Goal: Task Accomplishment & Management: Manage account settings

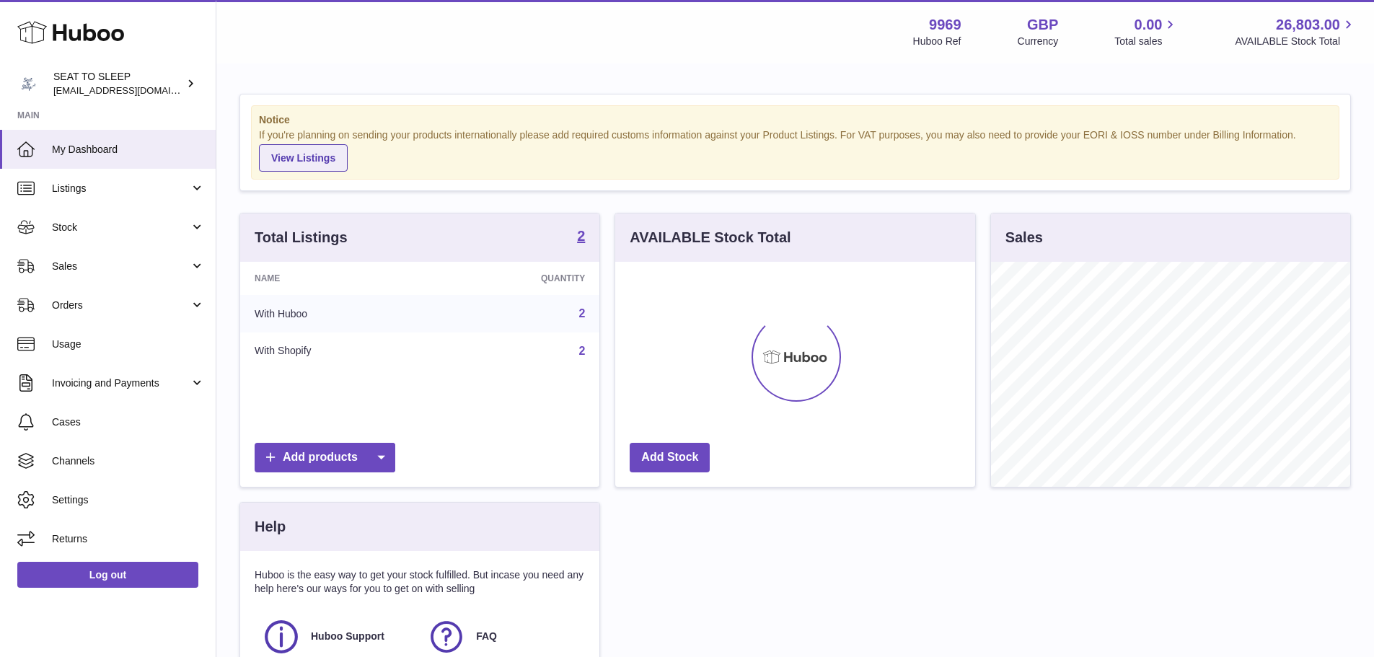
scroll to position [721096, 720962]
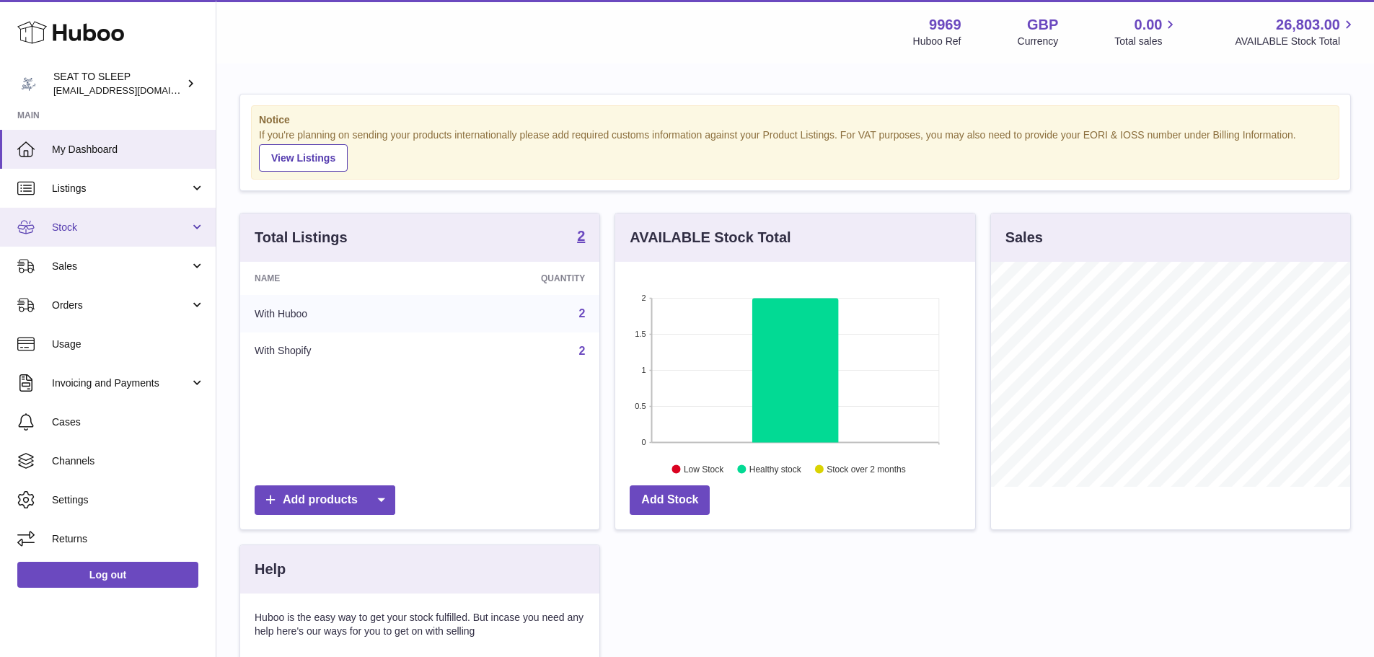
click at [105, 241] on link "Stock" at bounding box center [108, 227] width 216 height 39
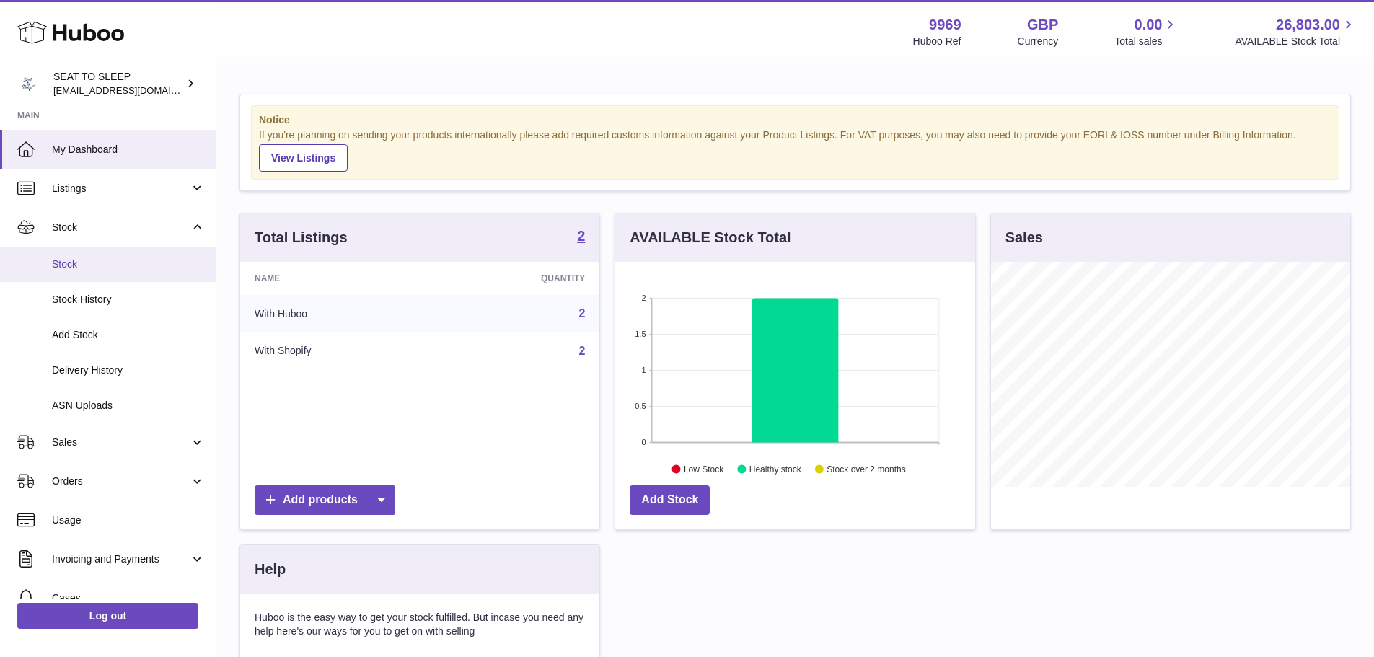
click at [104, 271] on link "Stock" at bounding box center [108, 264] width 216 height 35
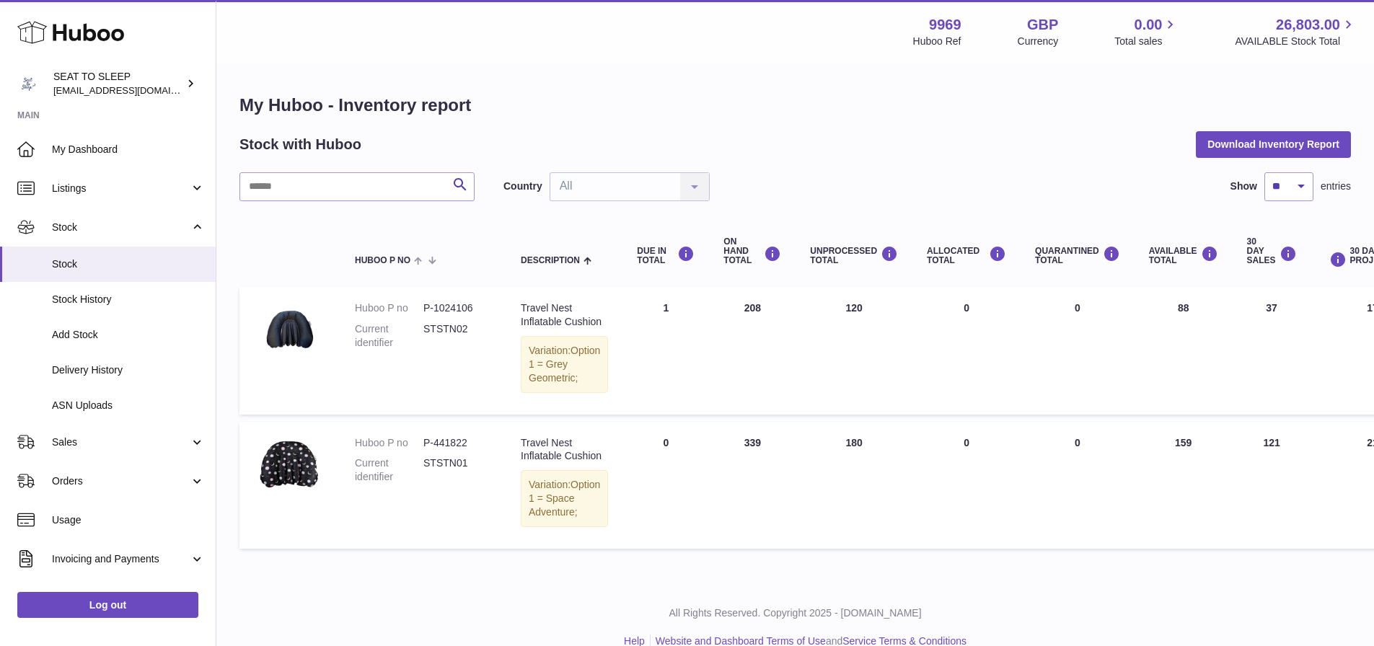
click at [694, 192] on div "Country All All No elements found. Consider changing the search query. List is …" at bounding box center [606, 186] width 206 height 29
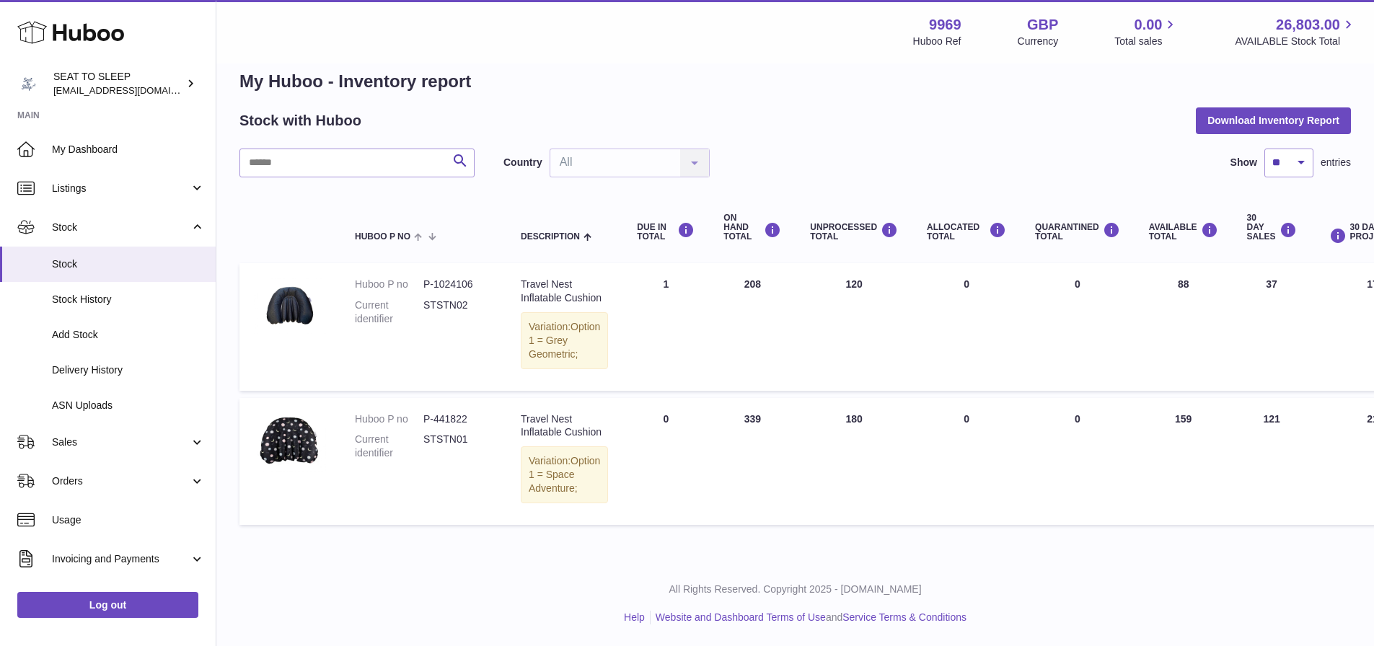
scroll to position [78, 0]
click at [617, 149] on div "Country All All No elements found. Consider changing the search query. List is …" at bounding box center [606, 163] width 206 height 29
click at [116, 550] on link "Invoicing and Payments" at bounding box center [108, 559] width 216 height 39
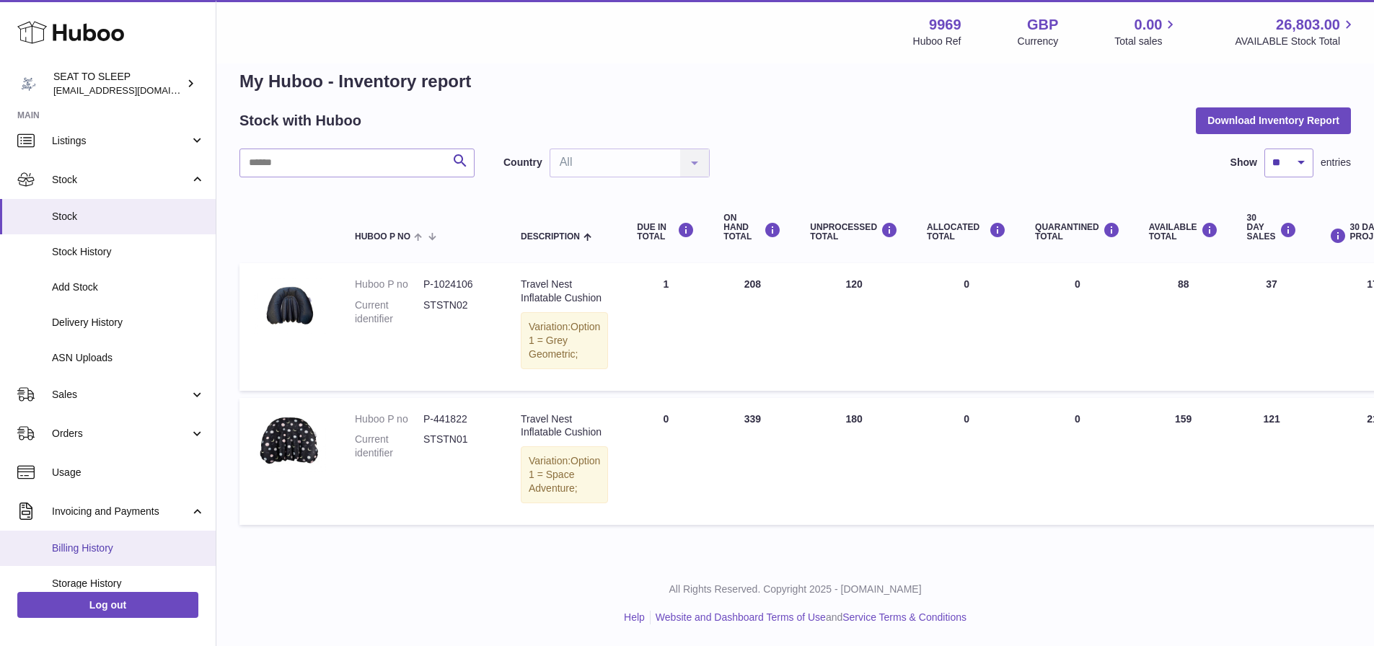
scroll to position [72, 0]
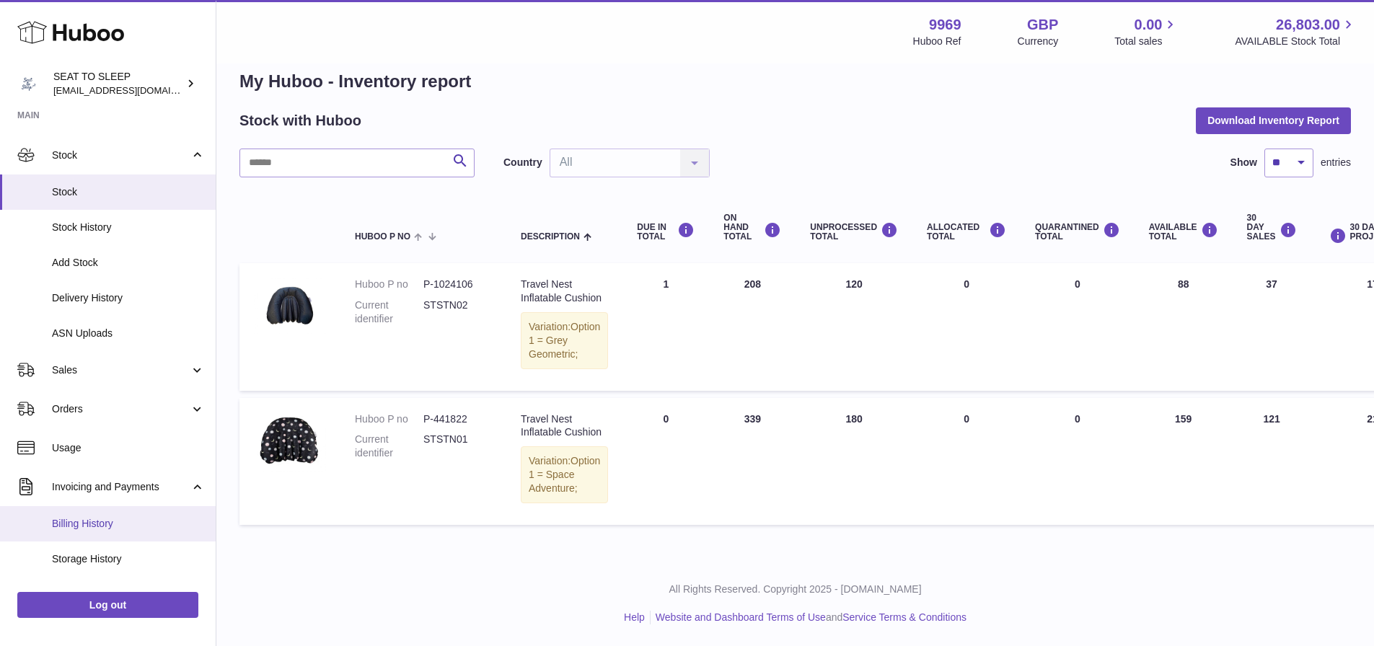
click at [100, 530] on span "Billing History" at bounding box center [128, 524] width 153 height 14
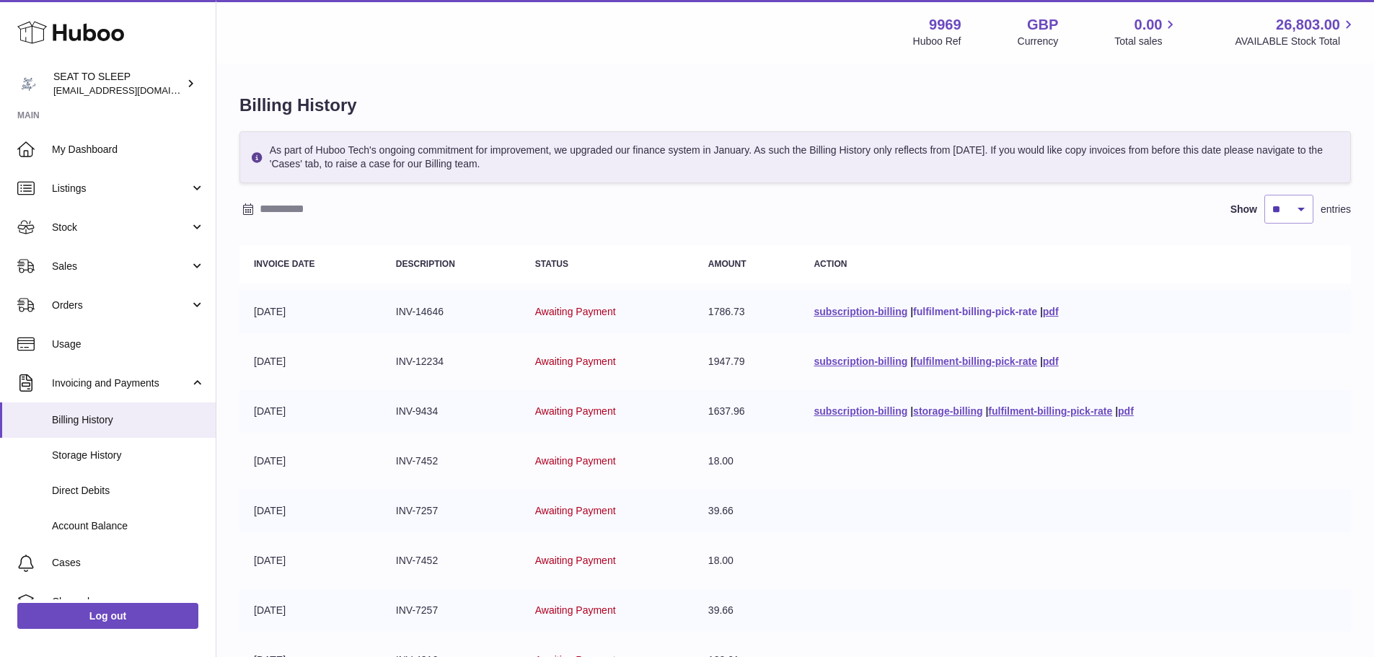
click at [956, 312] on link "fulfilment-billing-pick-rate" at bounding box center [975, 312] width 124 height 12
click at [84, 529] on span "Account Balance" at bounding box center [128, 526] width 153 height 14
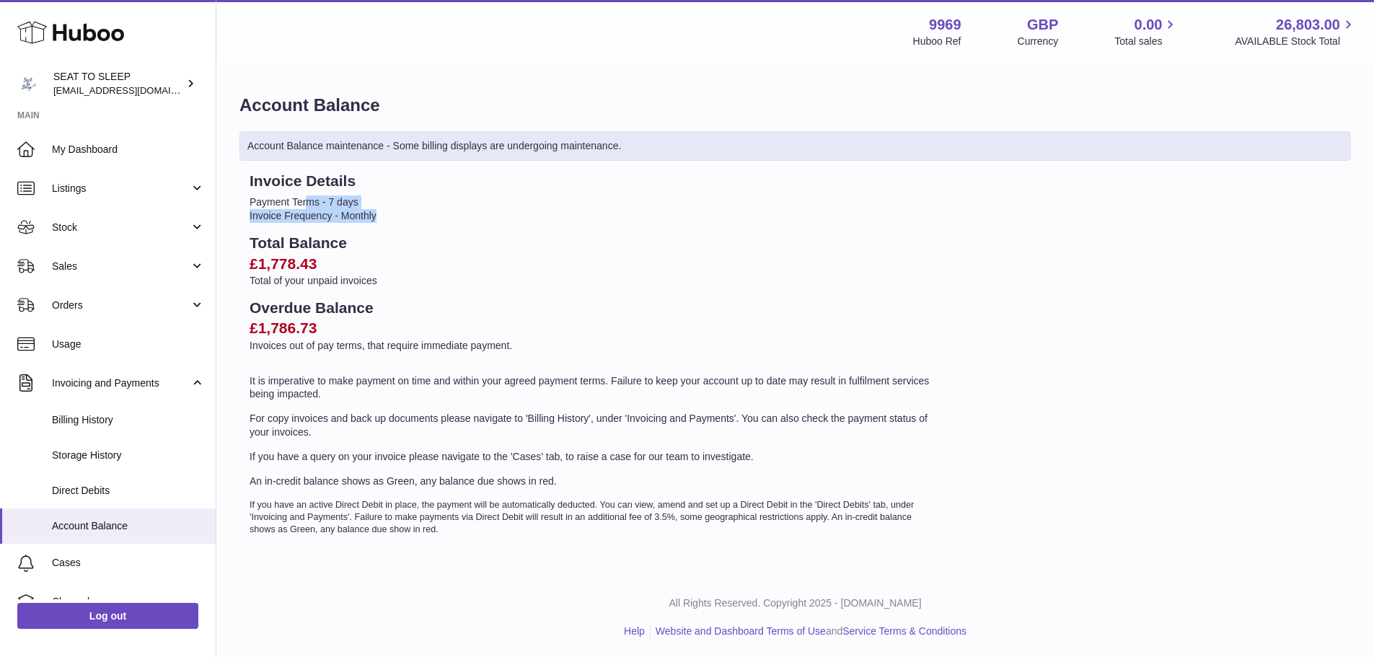
drag, startPoint x: 309, startPoint y: 201, endPoint x: 582, endPoint y: 215, distance: 273.8
click at [468, 212] on ul "Payment Terms - 7 days Invoice Frequency - Monthly" at bounding box center [593, 208] width 687 height 27
click at [379, 241] on h2 "Total Balance" at bounding box center [593, 243] width 687 height 20
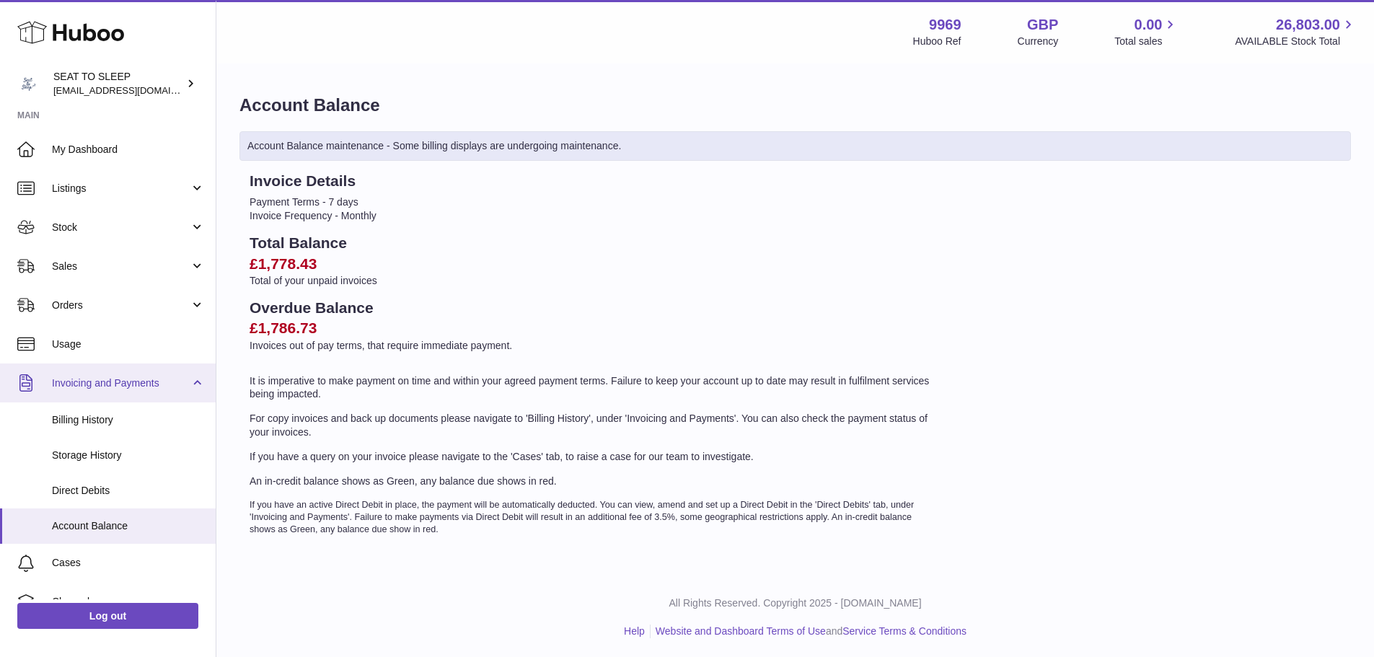
click at [110, 382] on span "Invoicing and Payments" at bounding box center [121, 384] width 138 height 14
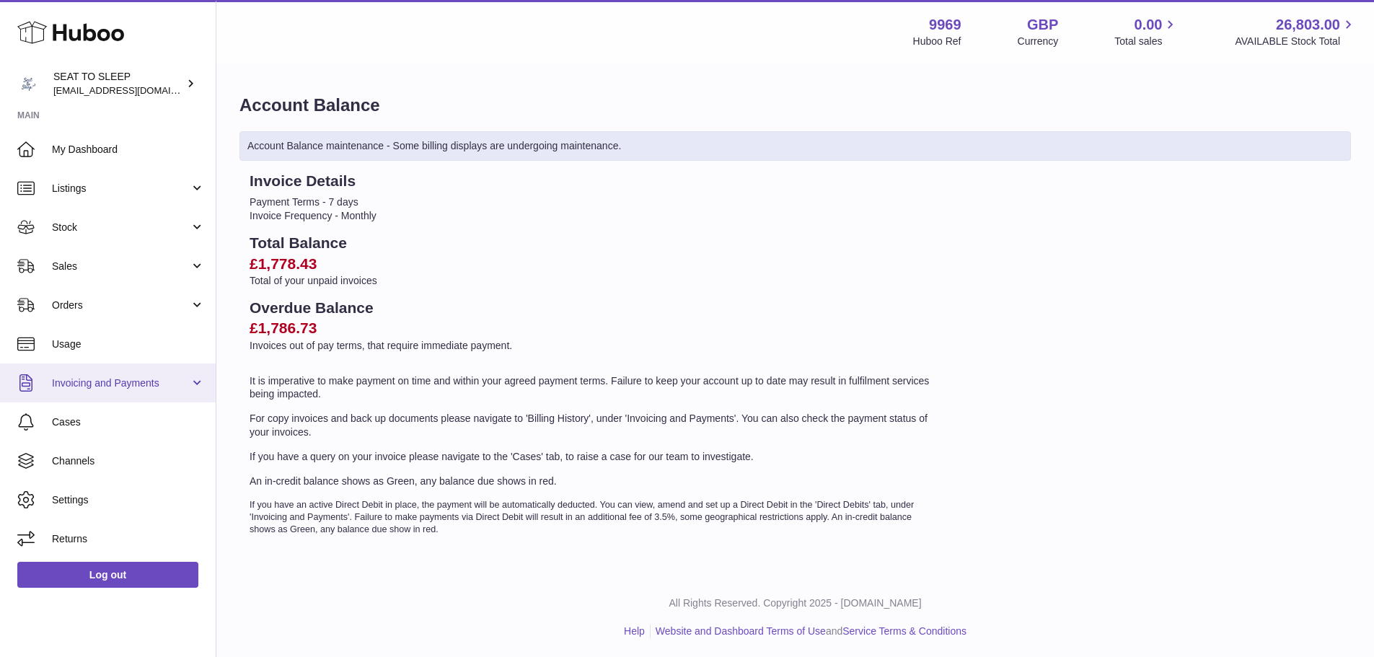
click at [146, 382] on span "Invoicing and Payments" at bounding box center [121, 384] width 138 height 14
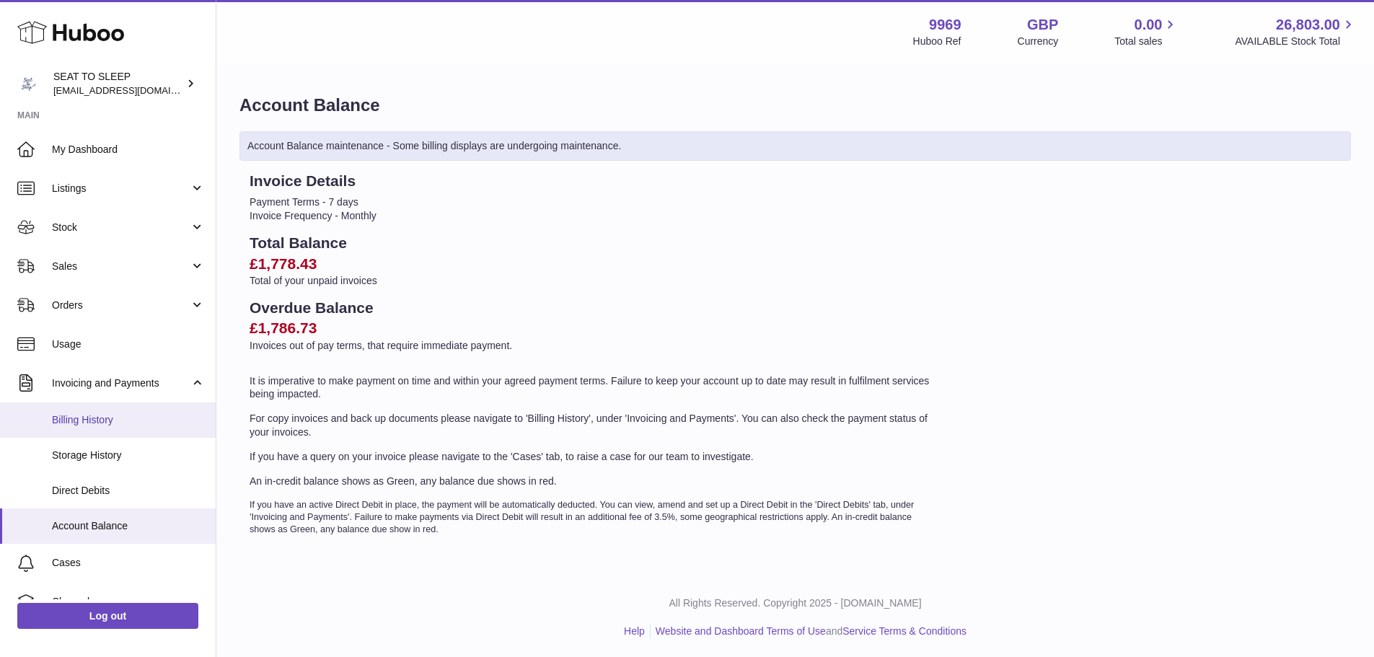
click at [122, 422] on span "Billing History" at bounding box center [128, 420] width 153 height 14
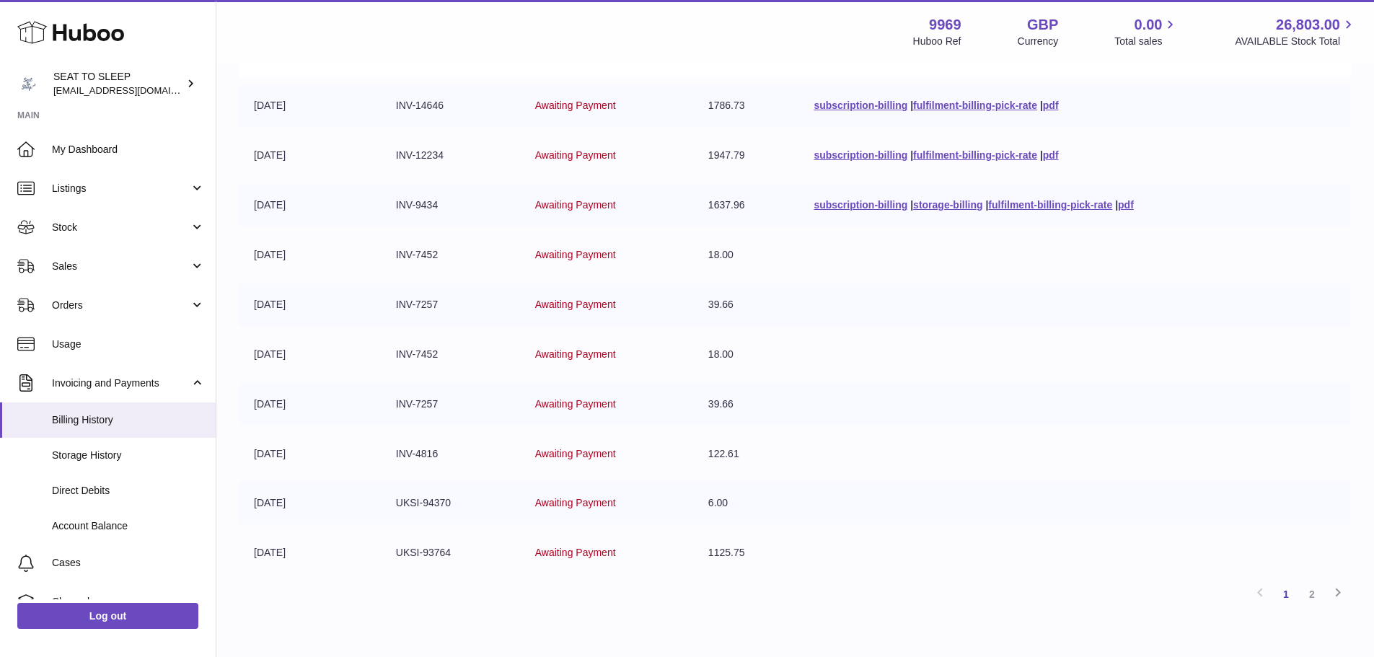
scroll to position [281, 0]
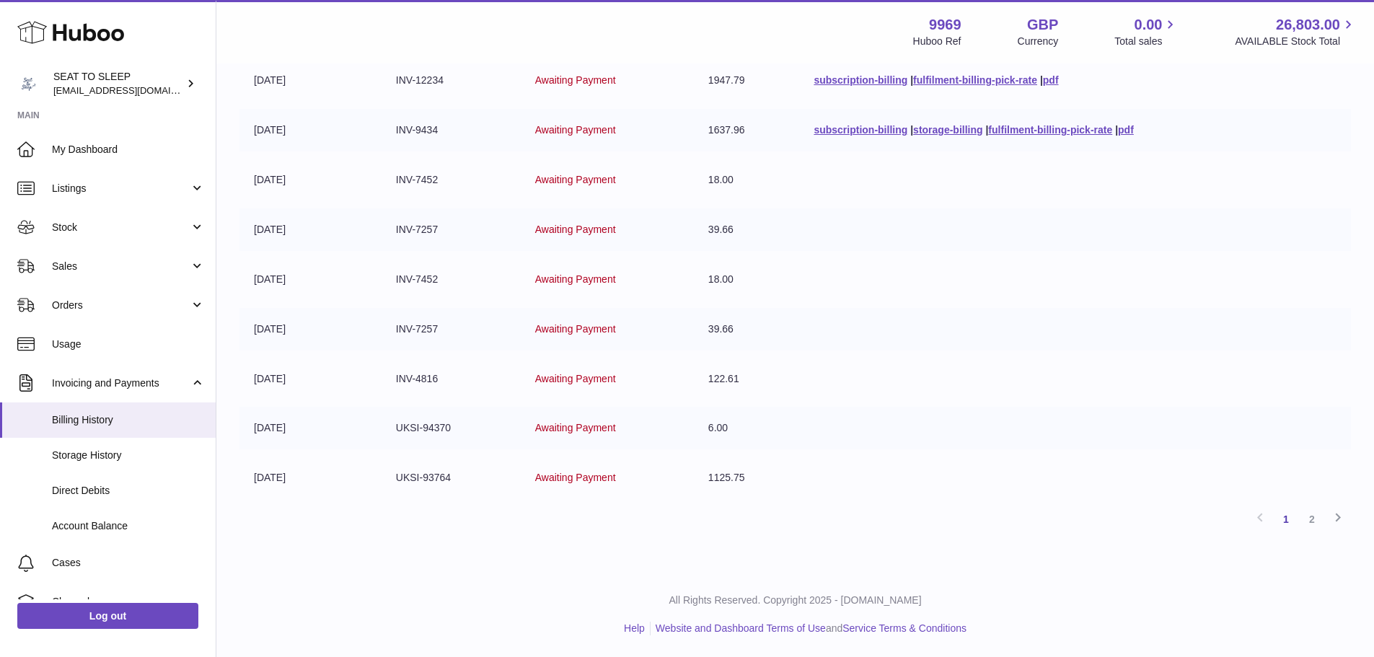
click at [760, 480] on td "1125.75" at bounding box center [747, 478] width 106 height 43
drag, startPoint x: 309, startPoint y: 340, endPoint x: 265, endPoint y: 356, distance: 47.0
click at [309, 343] on td "[DATE]" at bounding box center [310, 329] width 142 height 43
click at [280, 408] on td "[DATE]" at bounding box center [310, 428] width 142 height 43
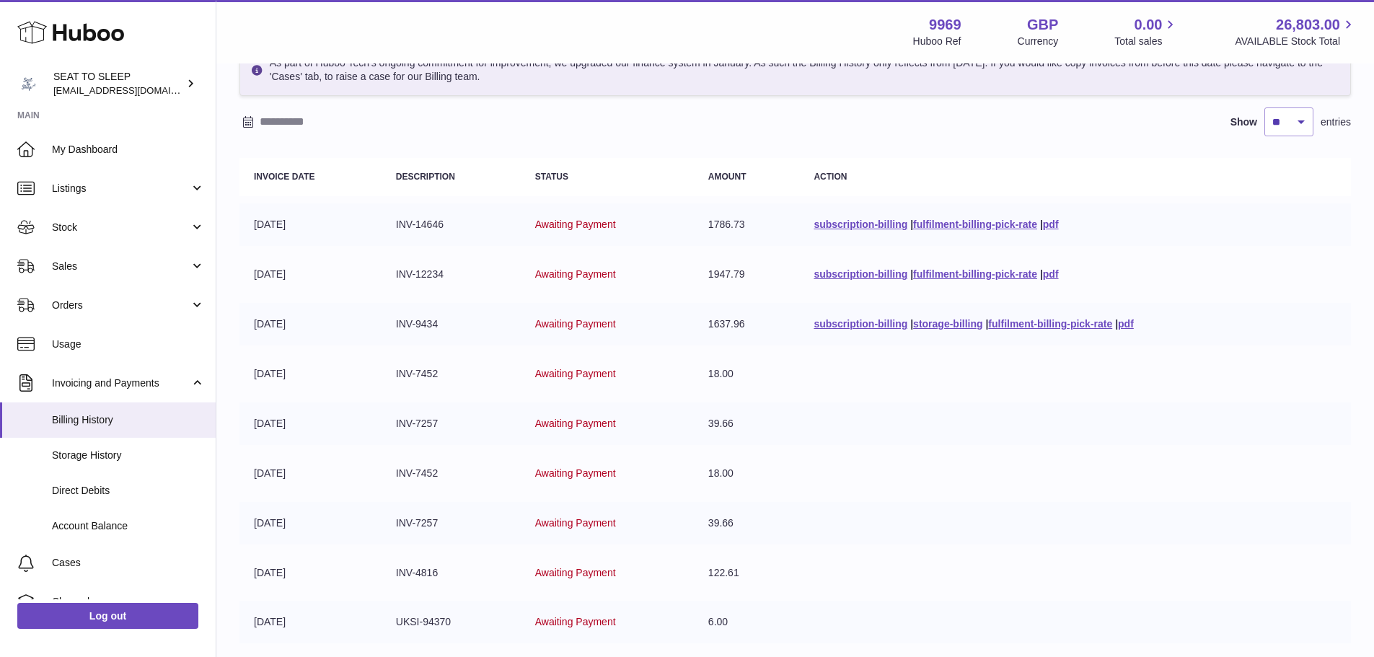
scroll to position [0, 0]
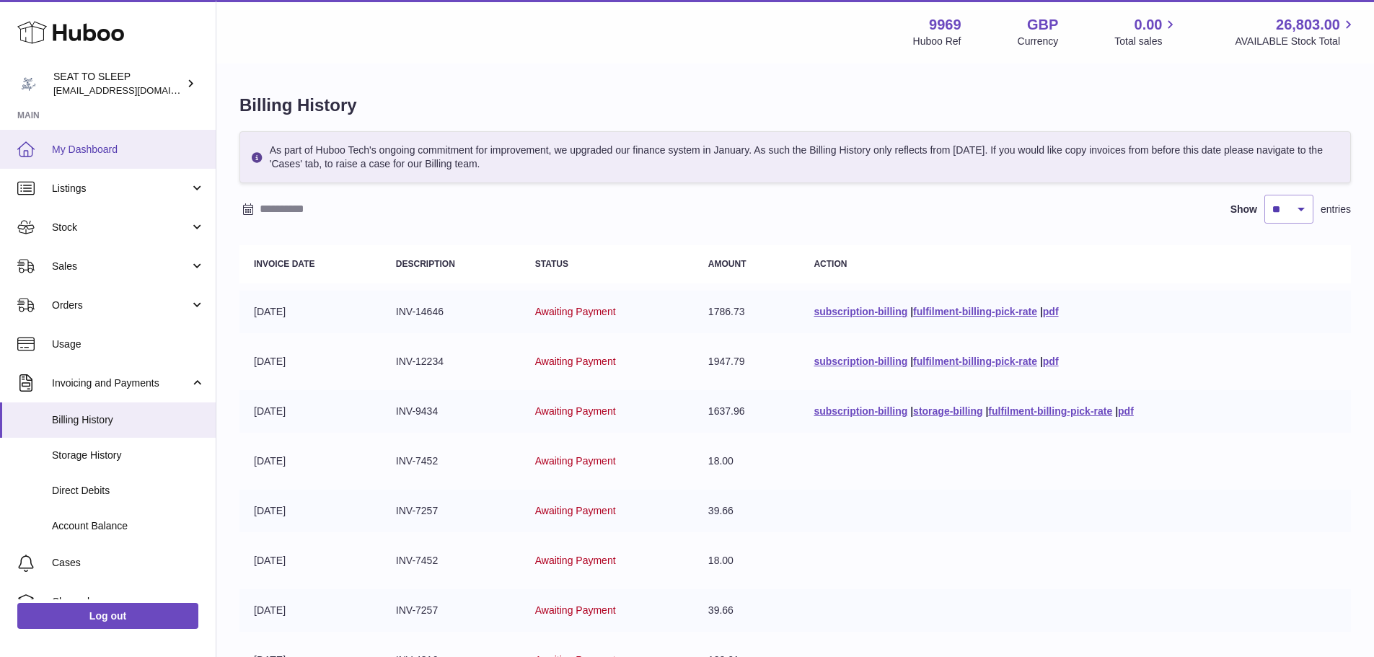
click at [69, 163] on link "My Dashboard" at bounding box center [108, 149] width 216 height 39
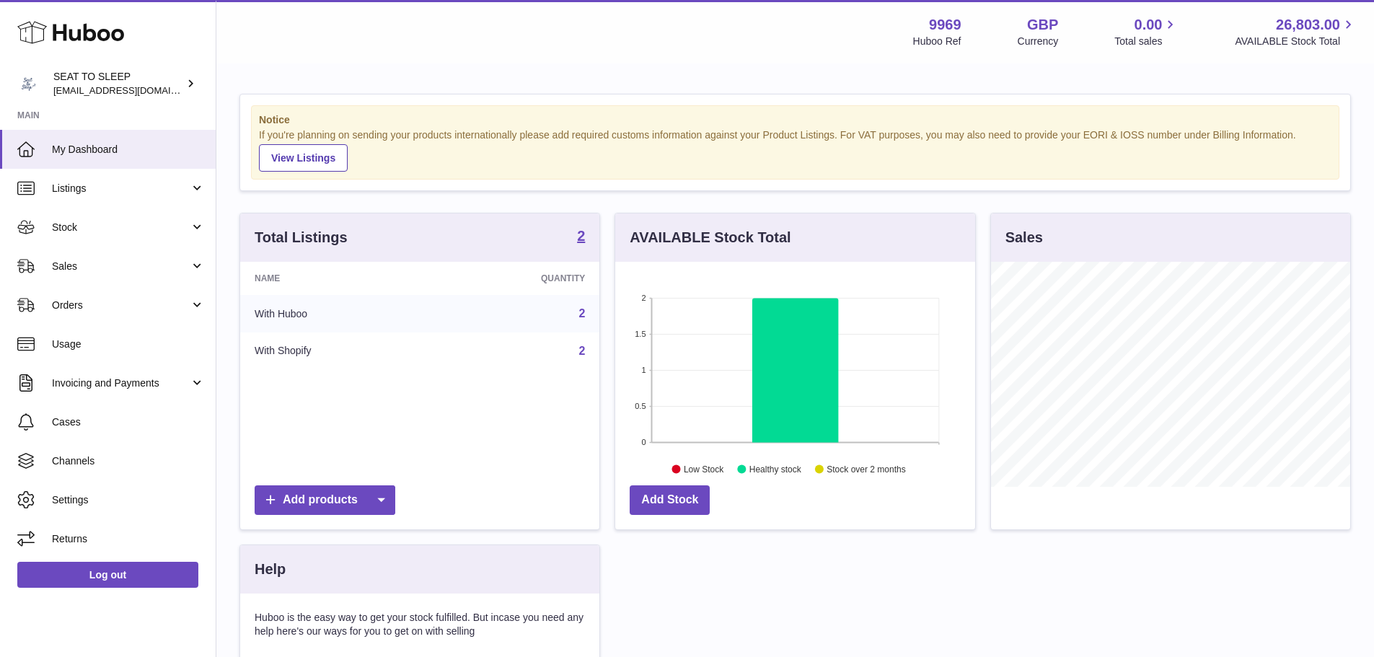
scroll to position [225, 360]
